Goal: Navigation & Orientation: Find specific page/section

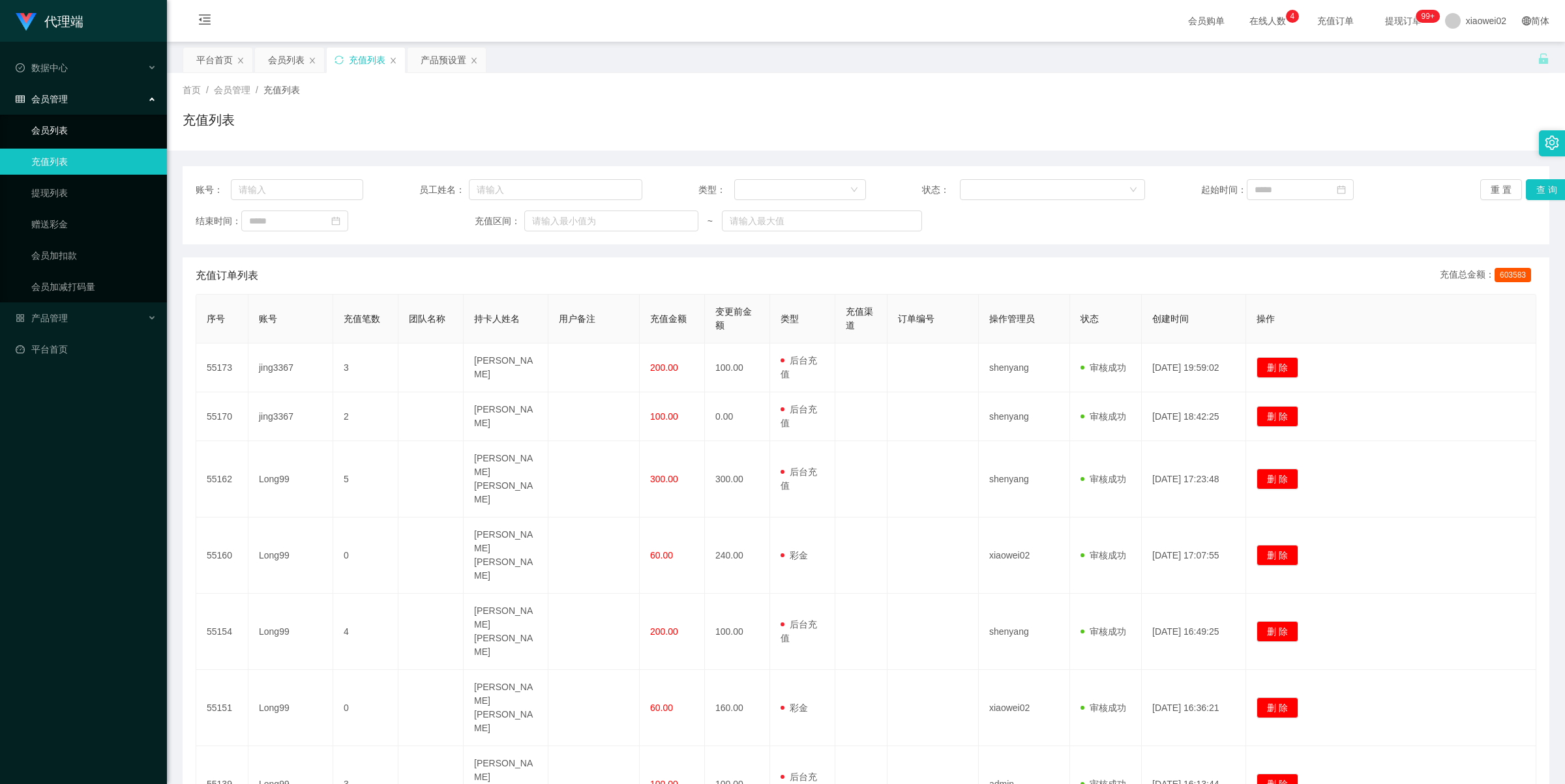
click at [88, 138] on link "会员列表" at bounding box center [94, 129] width 125 height 26
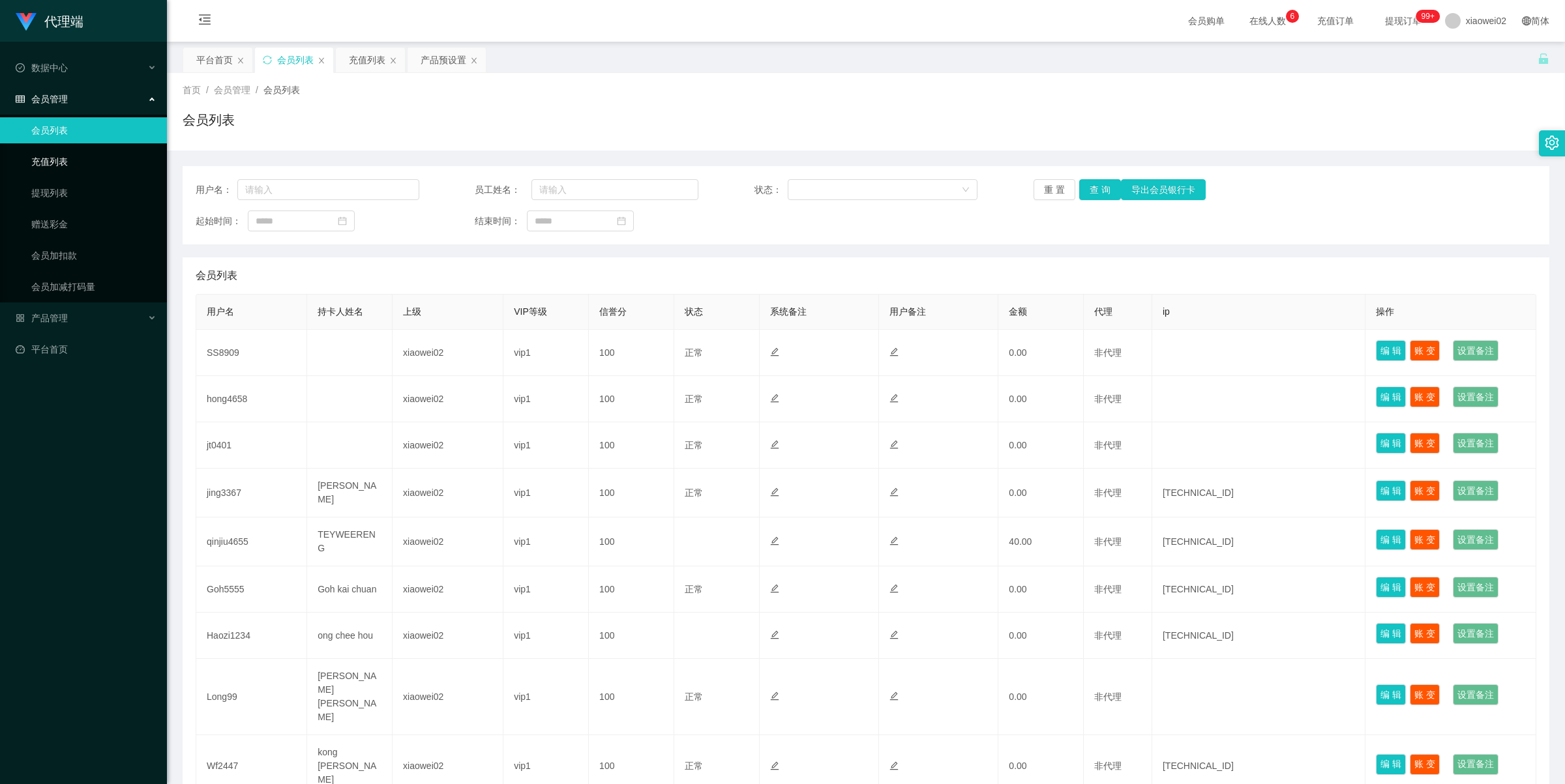
click at [69, 156] on link "充值列表" at bounding box center [94, 161] width 125 height 26
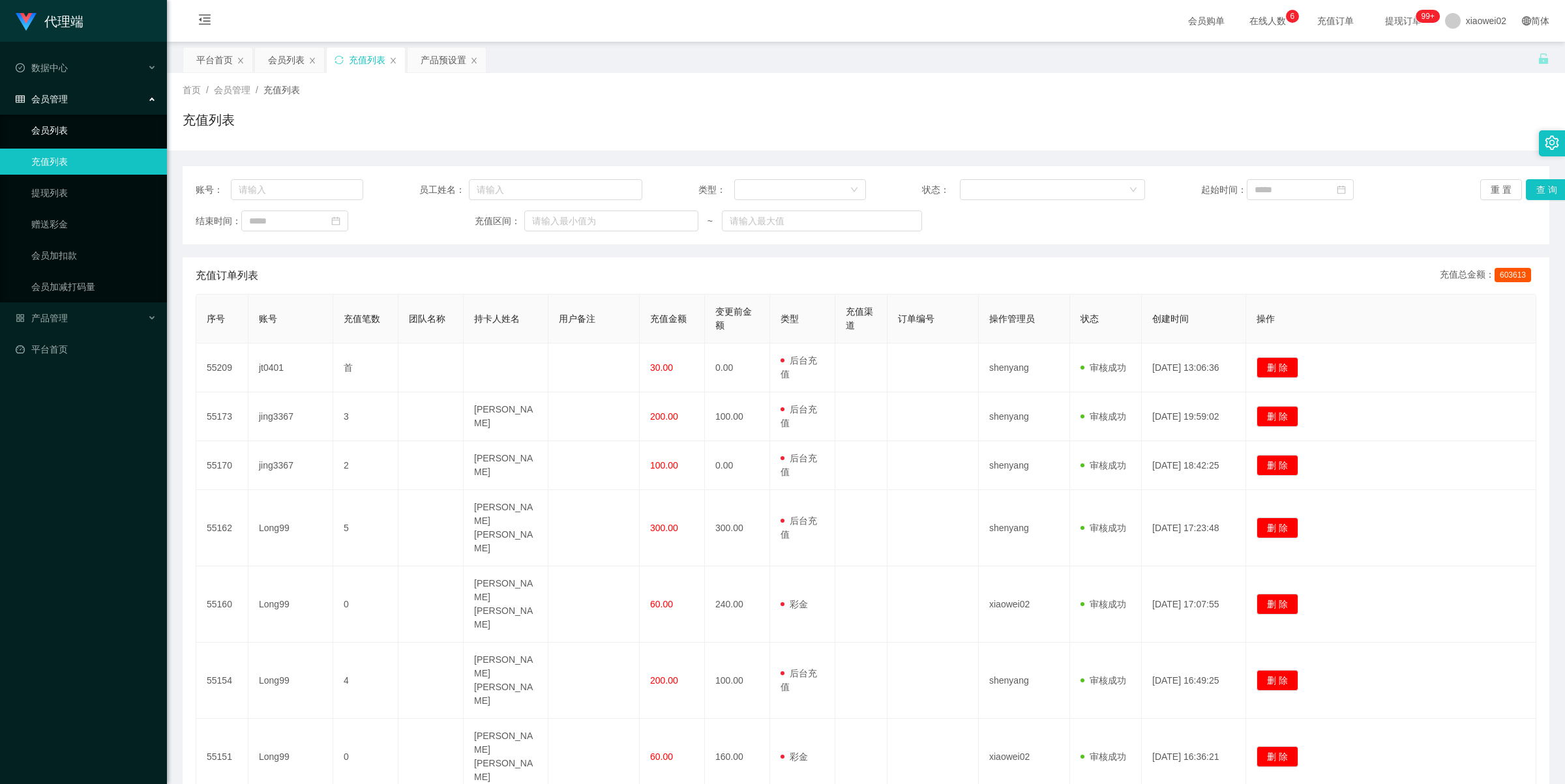
click at [66, 121] on link "会员列表" at bounding box center [94, 129] width 125 height 26
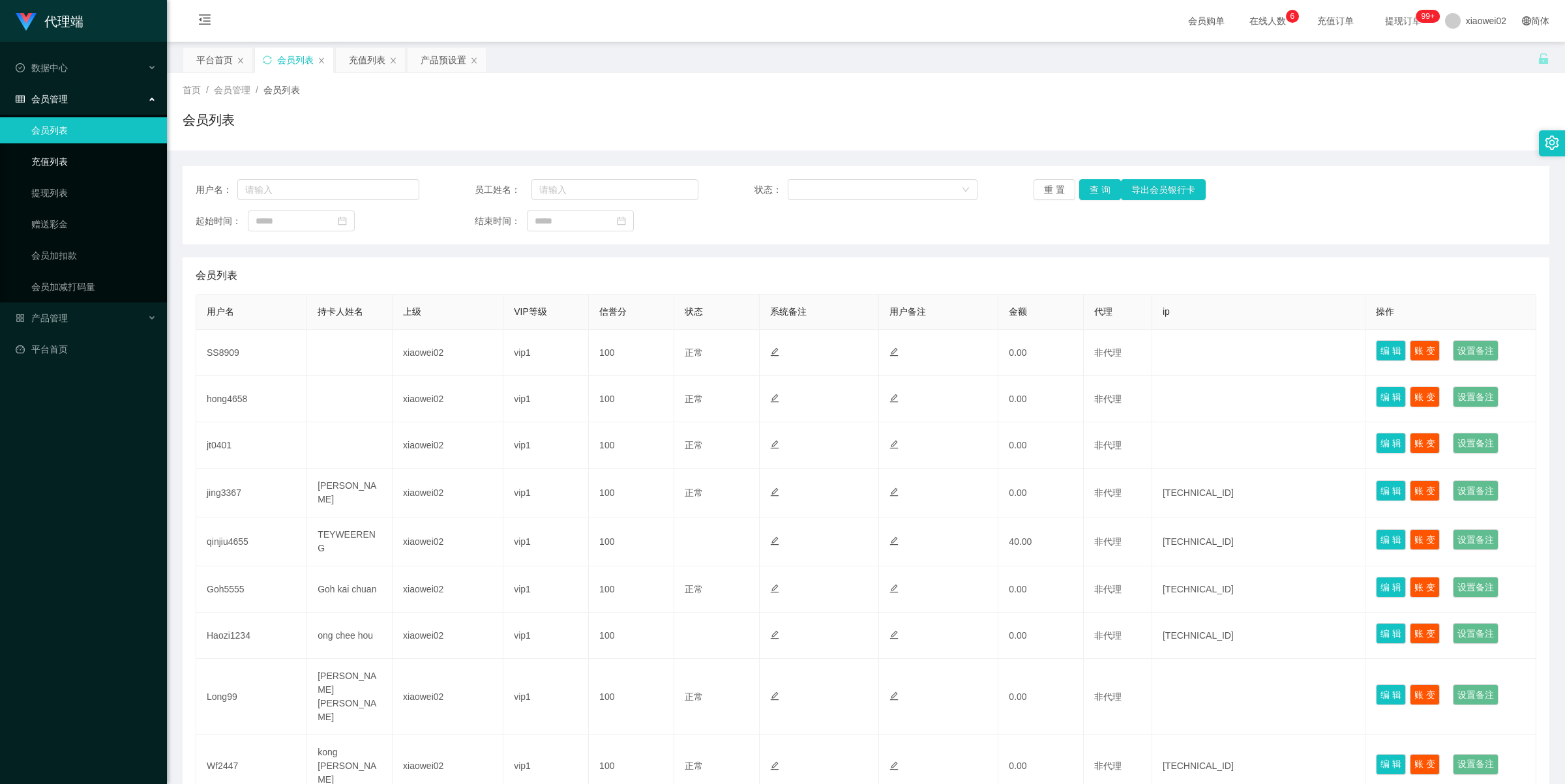
click at [57, 155] on link "充值列表" at bounding box center [94, 161] width 125 height 26
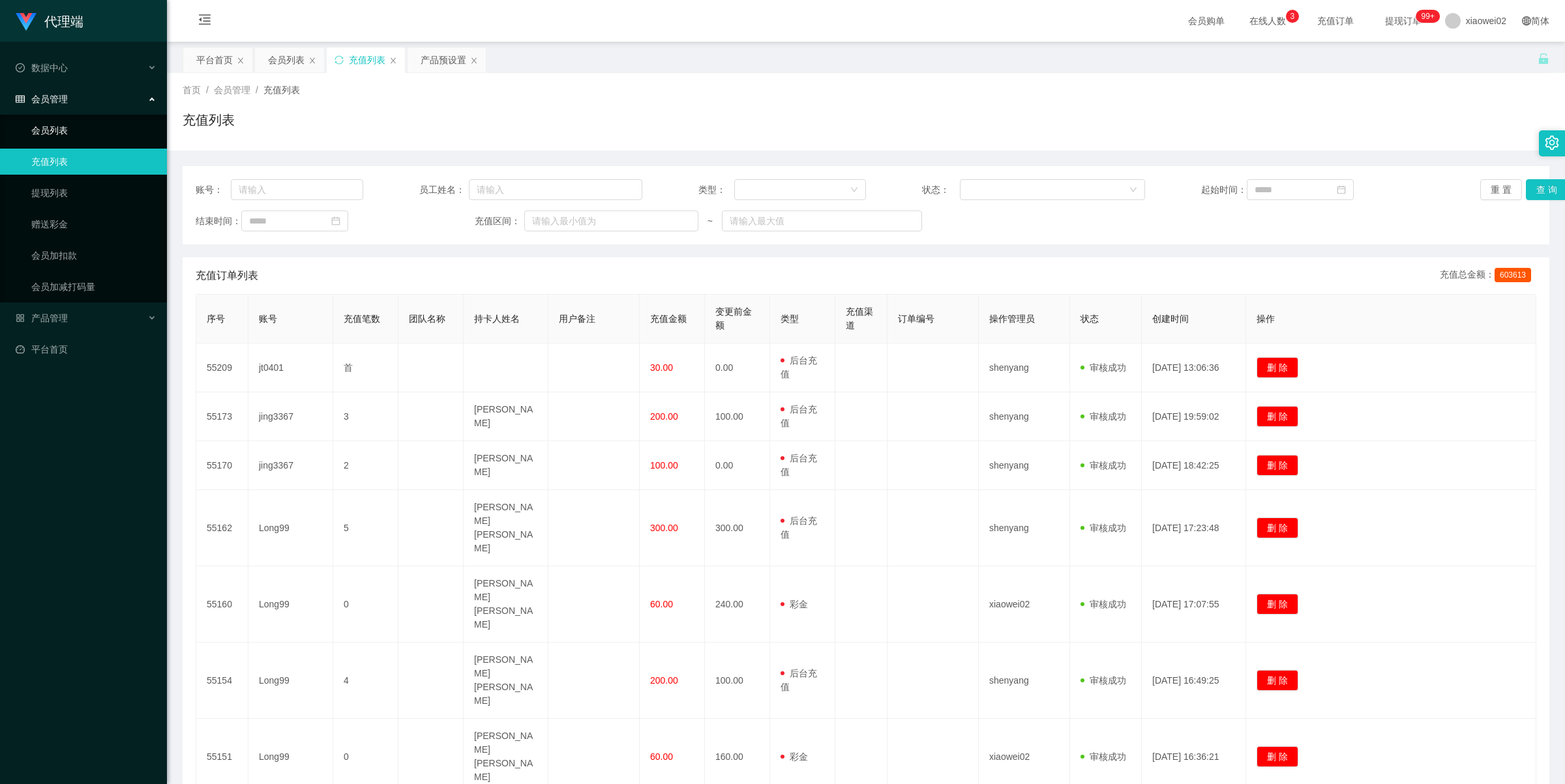
click at [80, 141] on link "会员列表" at bounding box center [94, 129] width 125 height 26
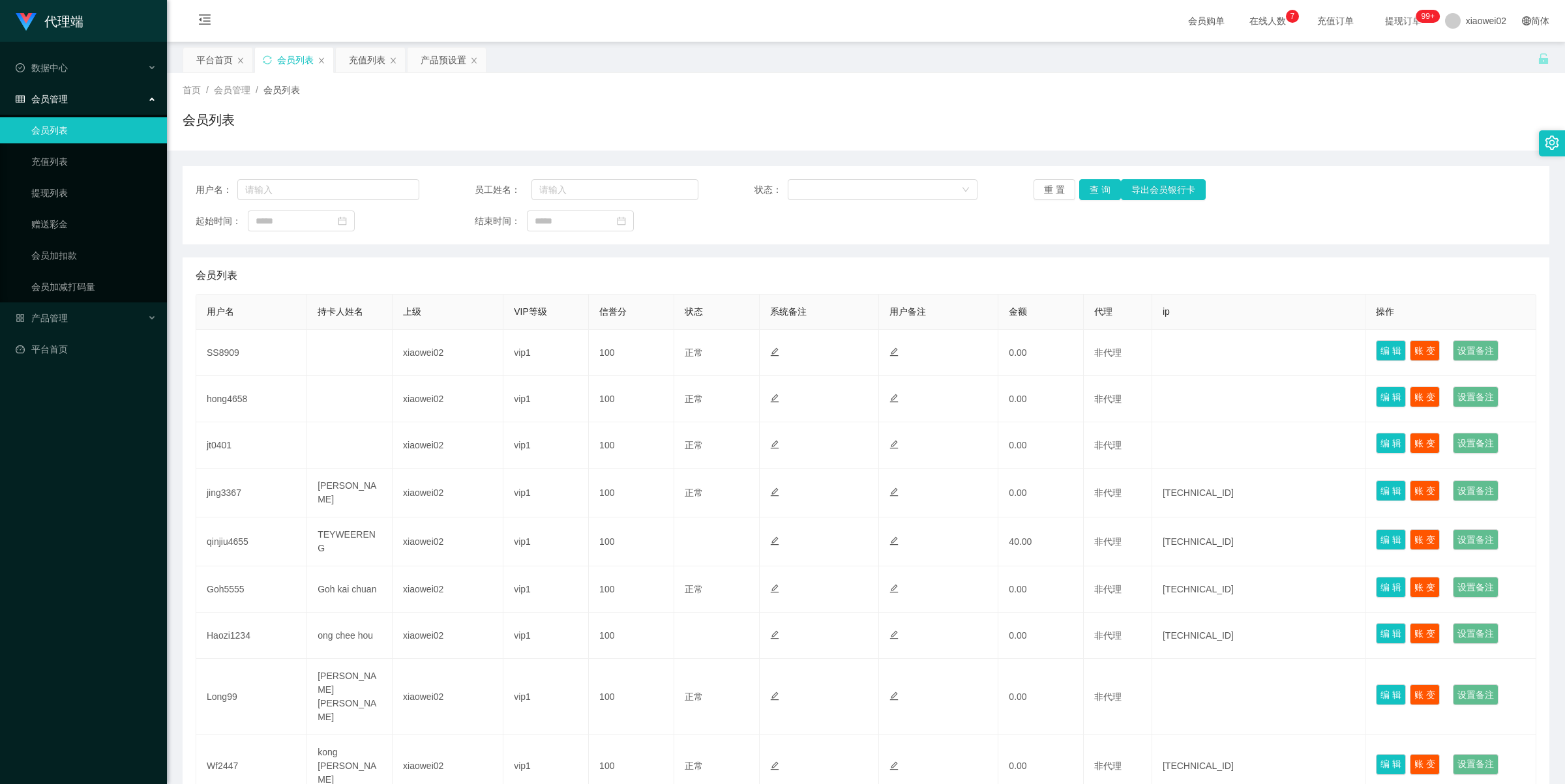
click at [87, 574] on div "代理端 数据中心 会员管理 会员列表 充值列表 提现列表 赠送彩金 会员加扣款 会员加减打码量 产品管理 平台首页" at bounding box center [83, 392] width 167 height 784
click at [63, 161] on link "充值列表" at bounding box center [94, 161] width 125 height 26
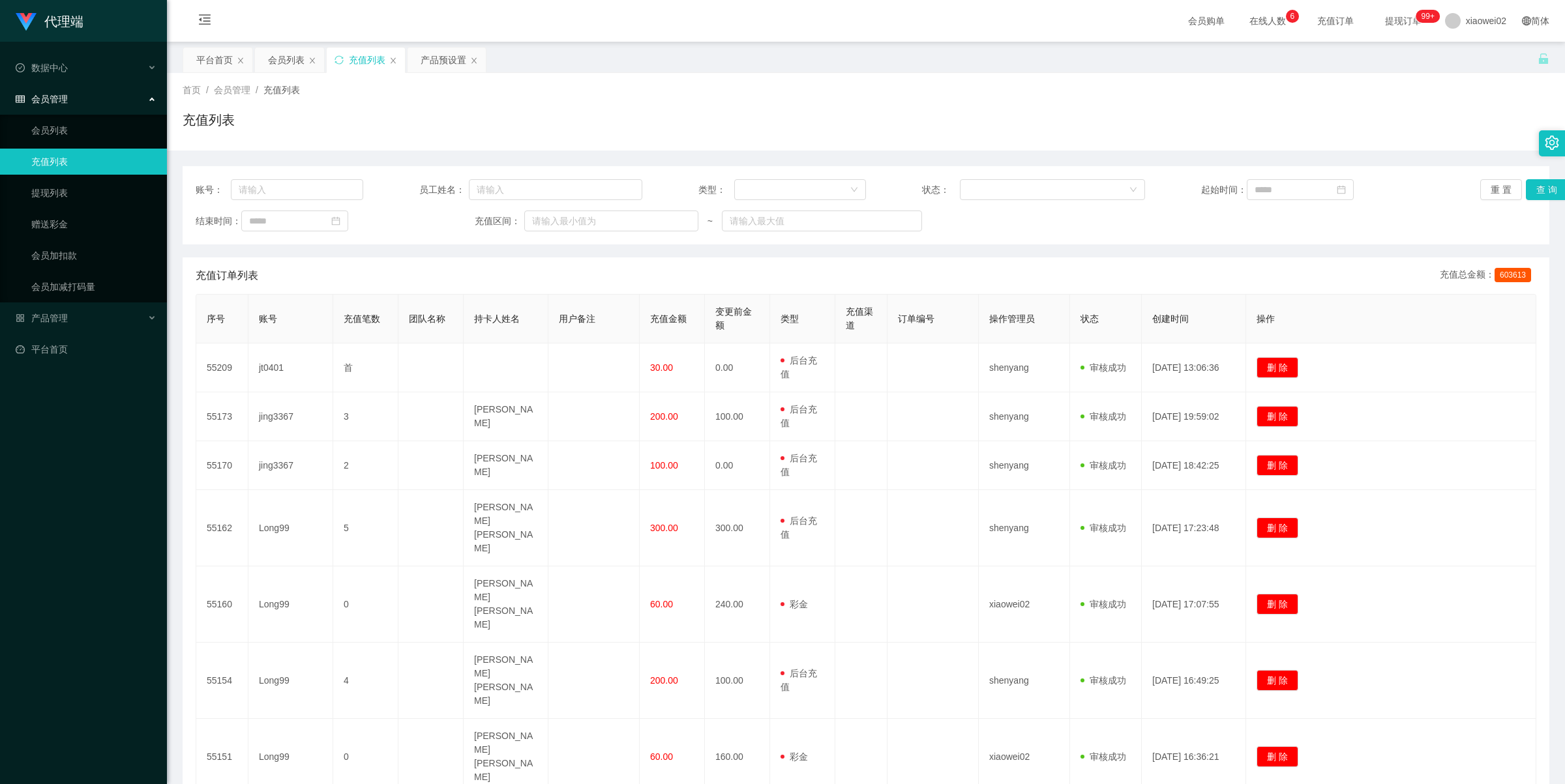
click at [572, 116] on div "充值列表" at bounding box center [866, 125] width 1367 height 30
click at [64, 161] on link "充值列表" at bounding box center [94, 161] width 125 height 26
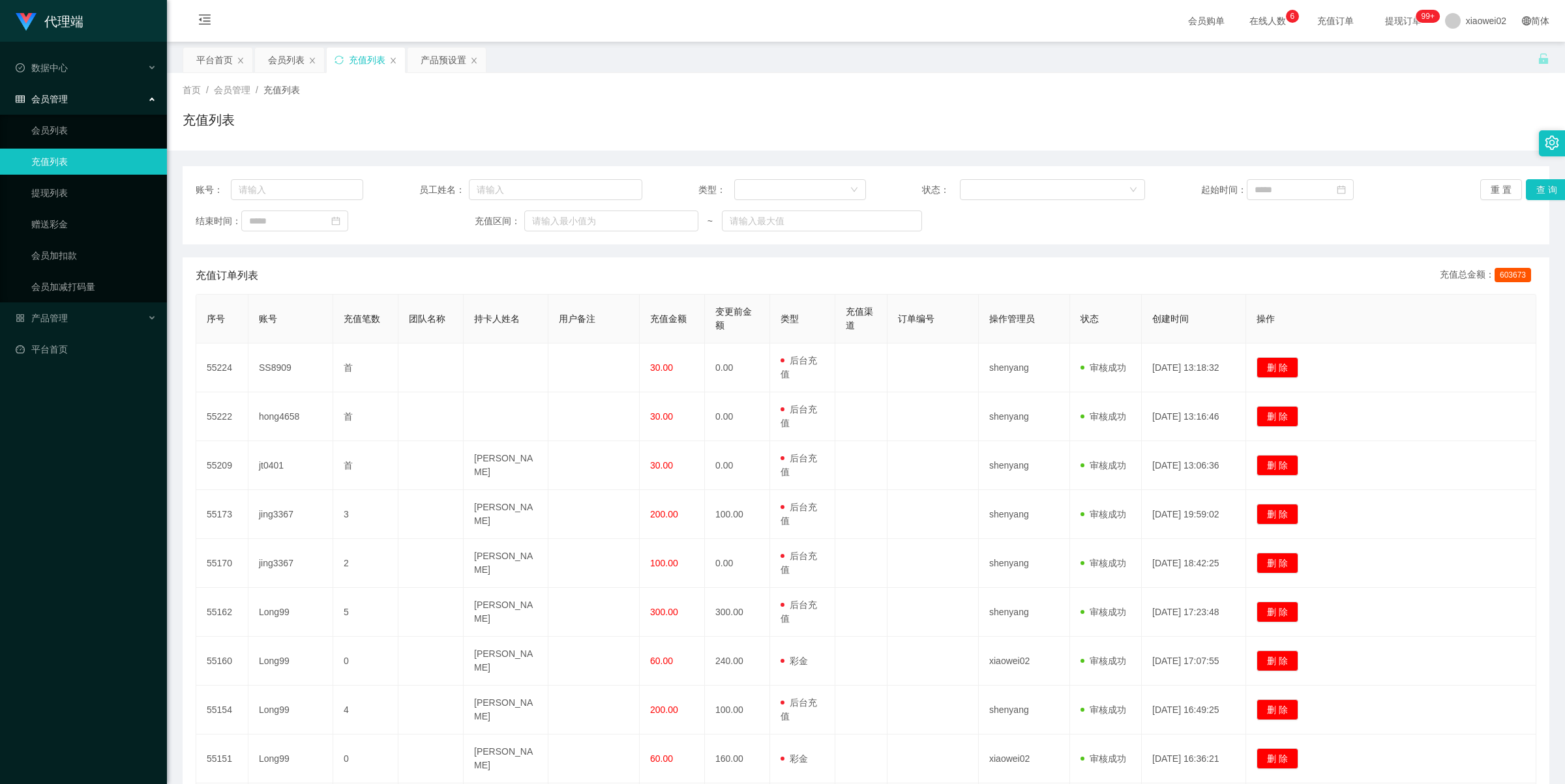
click at [172, 696] on main "关闭左侧 关闭右侧 关闭其它 刷新页面 平台首页 会员列表 充值列表 产品预设置 首页 / 会员管理 / 充值列表 / 充值列表 账号： 员工姓名： 类型： …" at bounding box center [866, 458] width 1399 height 832
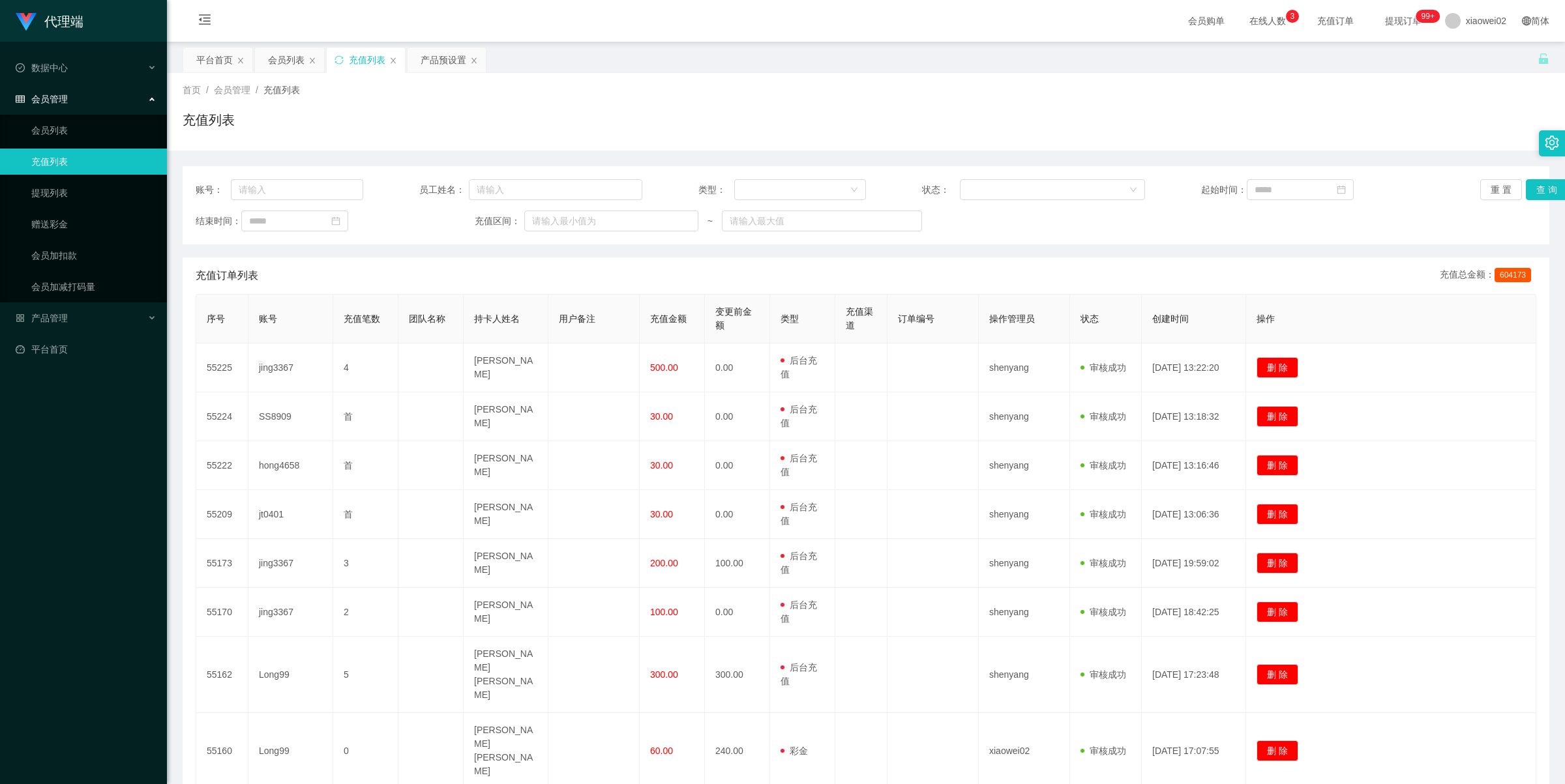
click at [95, 683] on div "代理端 数据中心 会员管理 会员列表 充值列表 提现列表 赠送彩金 会员加扣款 会员加减打码量 产品管理 平台首页" at bounding box center [83, 392] width 167 height 784
click at [100, 494] on div "代理端 数据中心 会员管理 会员列表 充值列表 提现列表 赠送彩金 会员加扣款 会员加减打码量 产品管理 平台首页" at bounding box center [83, 392] width 167 height 784
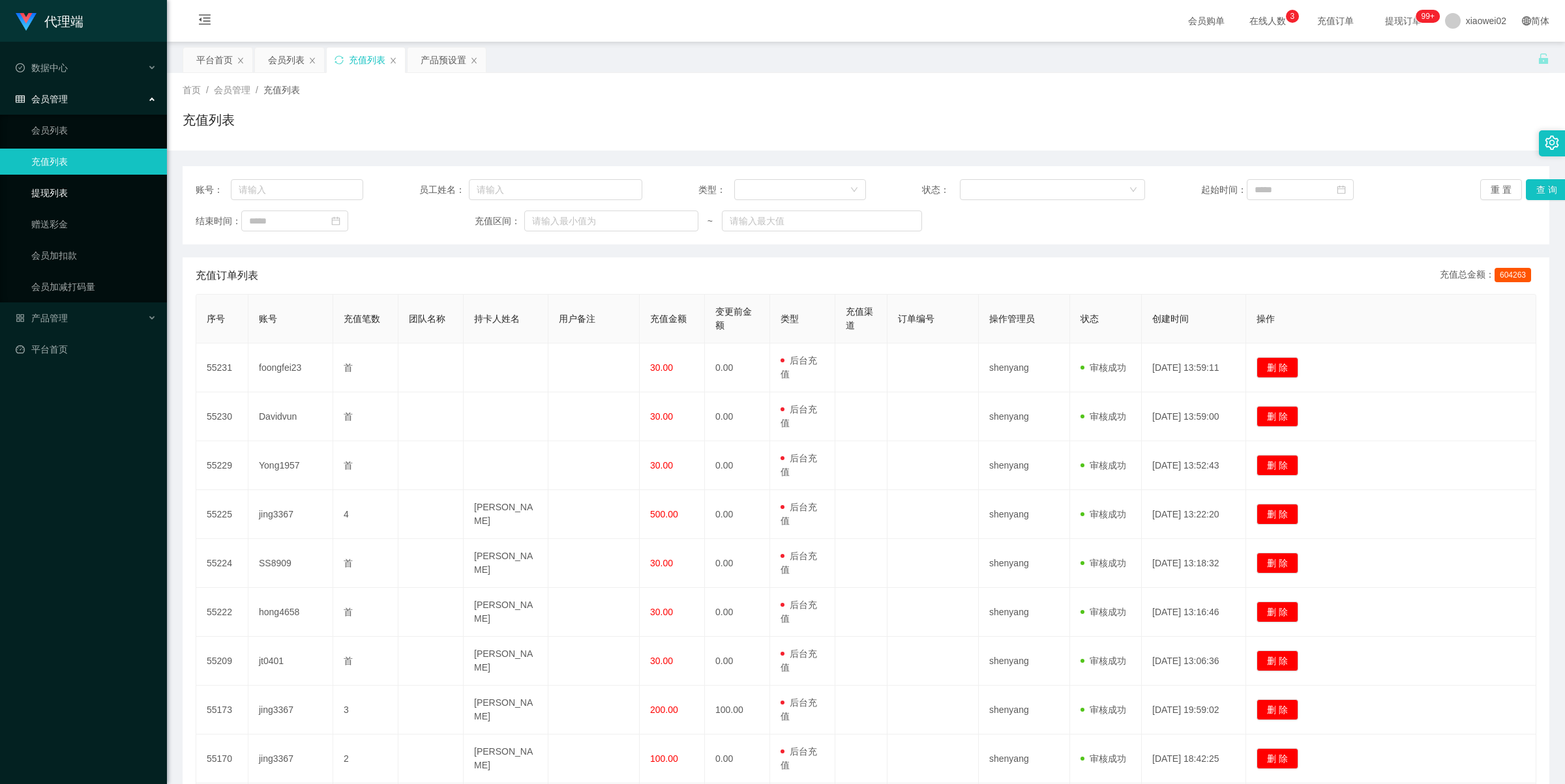
click at [82, 196] on link "提现列表" at bounding box center [94, 193] width 125 height 26
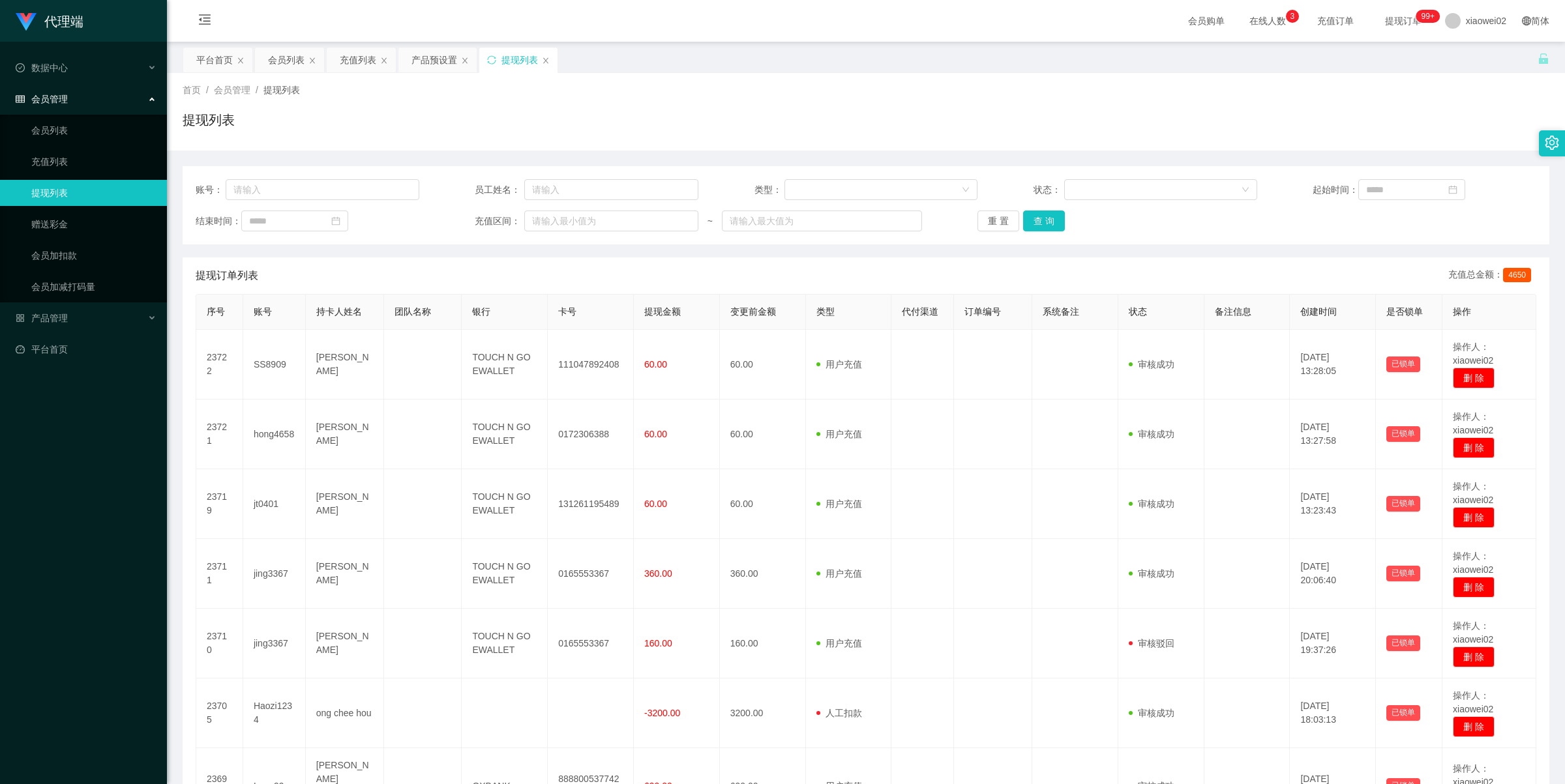
click at [96, 144] on ul "会员列表 充值列表 提现列表 赠送彩金 会员加扣款 会员加减打码量" at bounding box center [83, 209] width 167 height 188
click at [96, 134] on link "会员列表" at bounding box center [94, 129] width 125 height 26
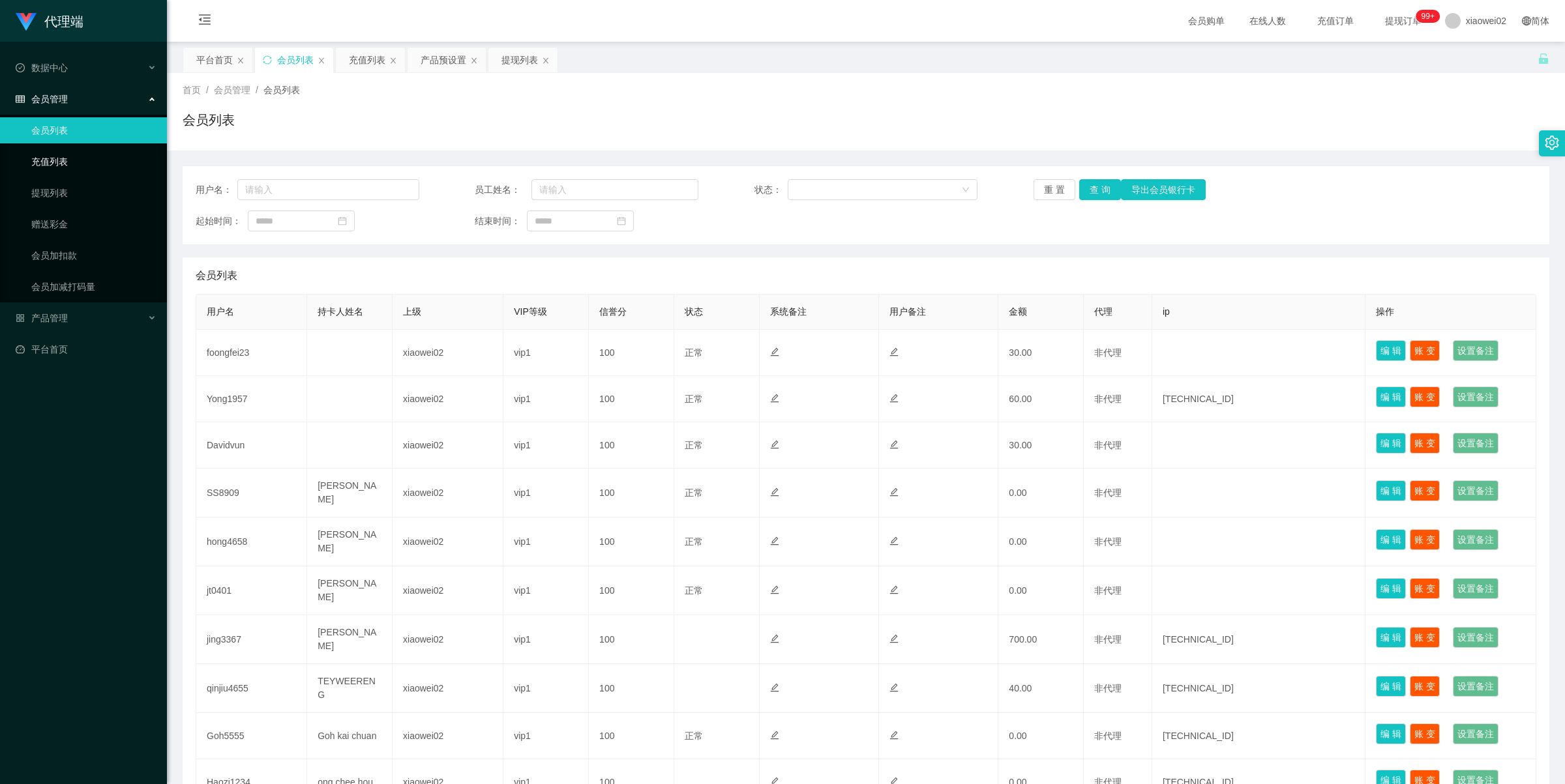
click at [74, 151] on link "充值列表" at bounding box center [94, 161] width 125 height 26
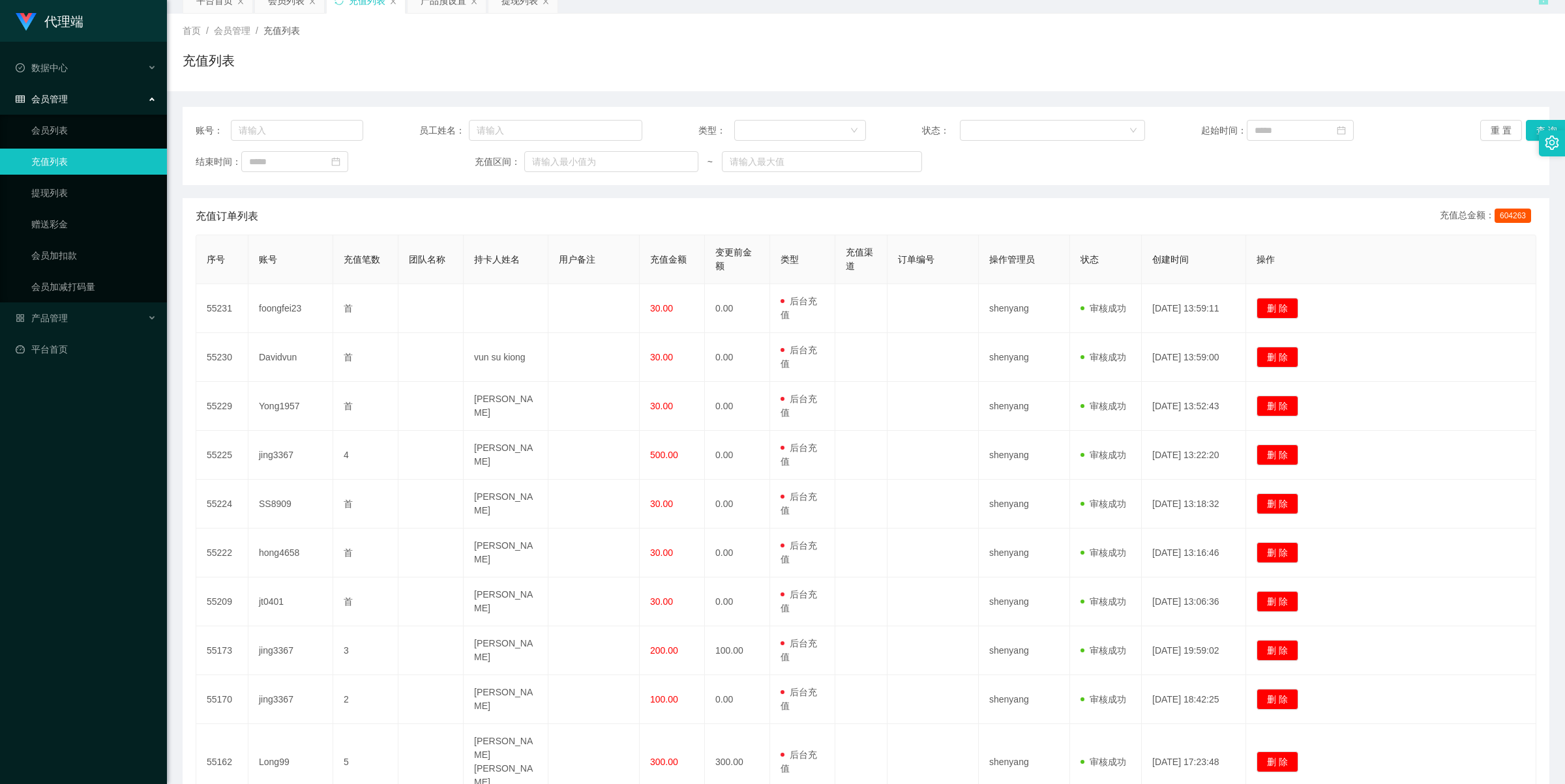
scroll to position [81, 0]
